Goal: Task Accomplishment & Management: Use online tool/utility

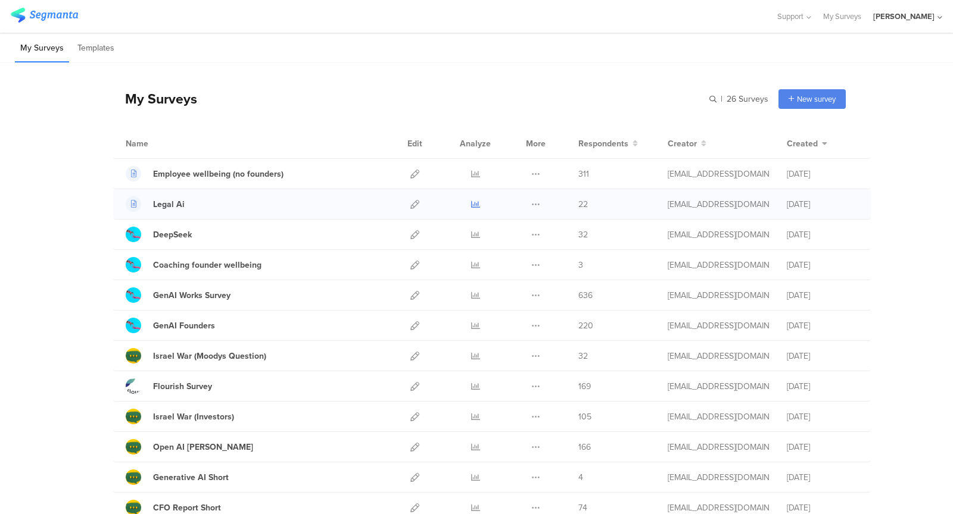
click at [472, 202] on icon at bounding box center [475, 204] width 9 height 9
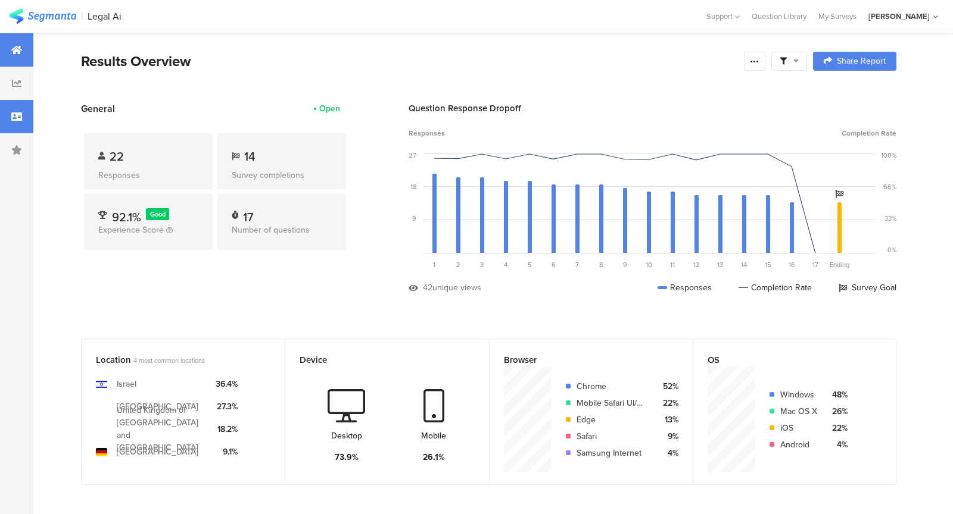
click at [12, 120] on icon at bounding box center [16, 117] width 11 height 10
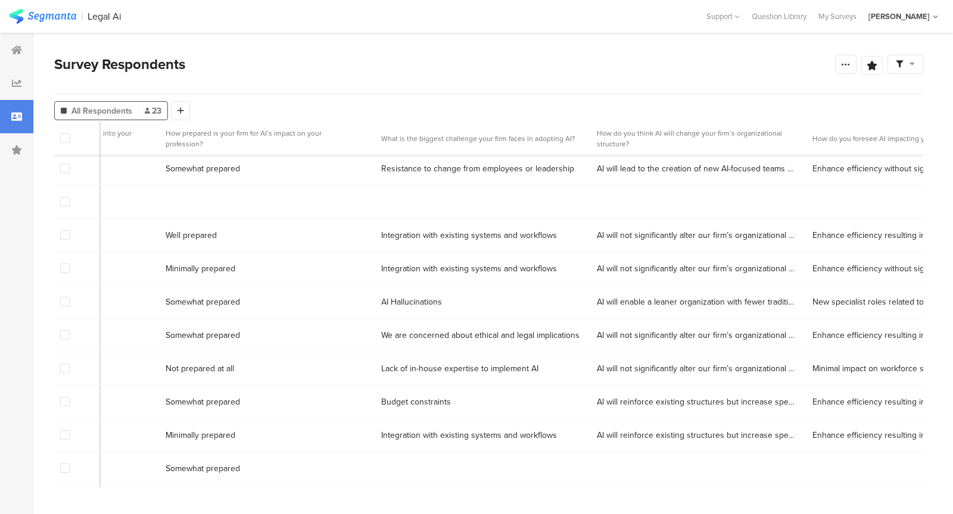
scroll to position [3, 1703]
